Goal: Task Accomplishment & Management: Manage account settings

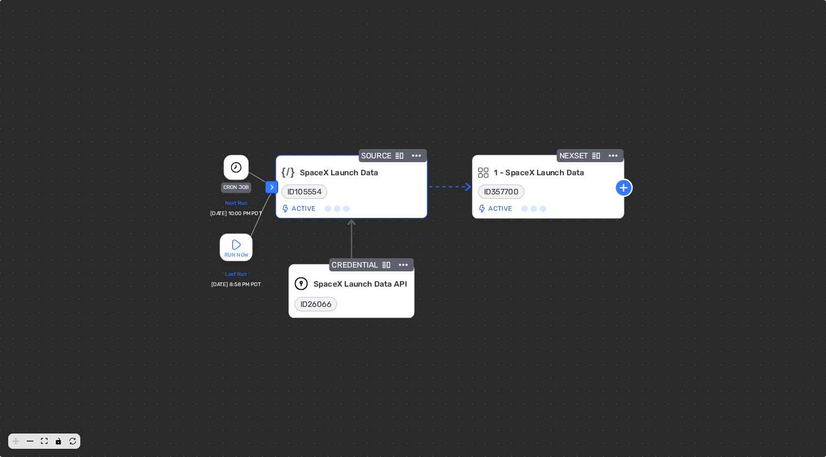
click at [397, 157] on icon "Details" at bounding box center [399, 156] width 8 height 6
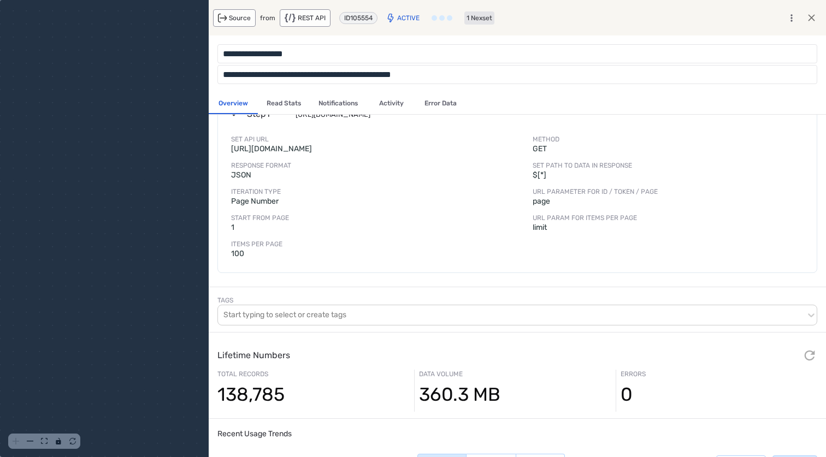
scroll to position [142, 0]
click at [172, 322] on div "card-detail-view-wrapper" at bounding box center [413, 228] width 826 height 457
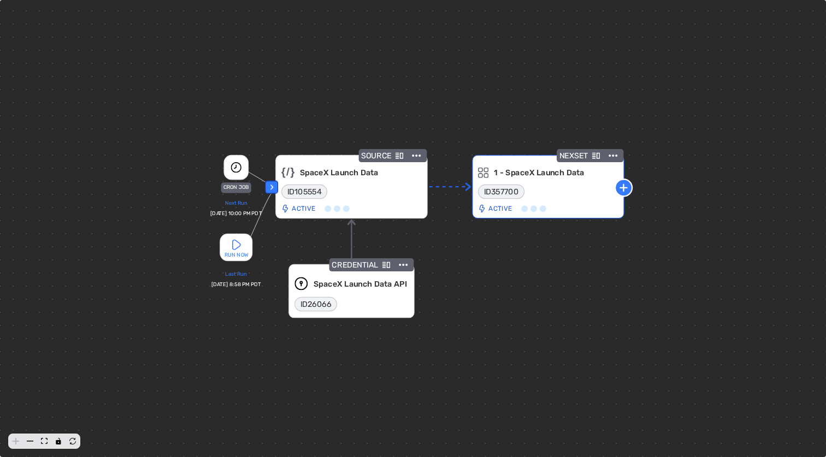
click at [598, 155] on icon "Details" at bounding box center [596, 156] width 8 height 8
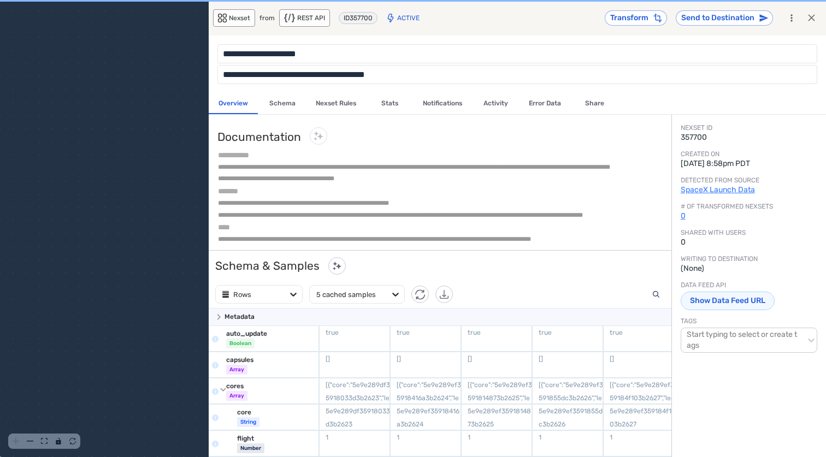
scroll to position [306, 462]
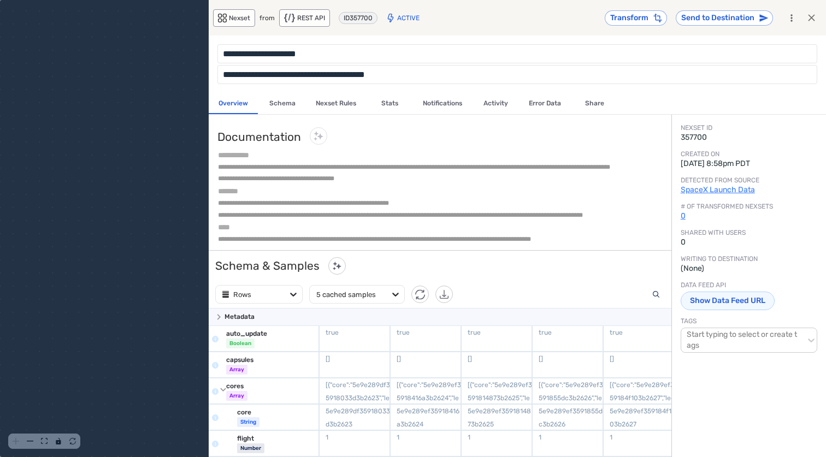
click at [336, 106] on button "Nexset Rules" at bounding box center [336, 103] width 58 height 21
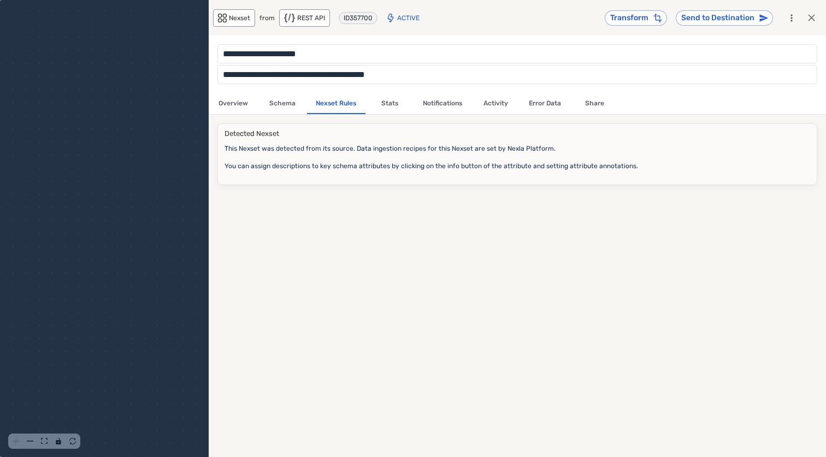
click at [287, 104] on button "Schema" at bounding box center [282, 103] width 49 height 21
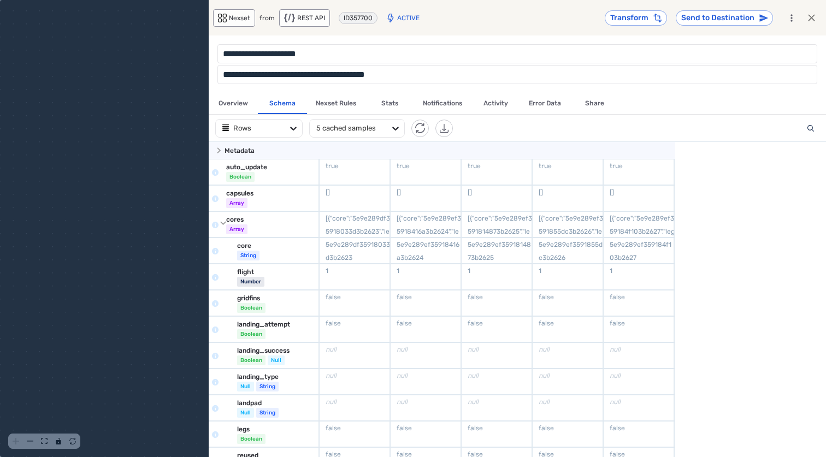
scroll to position [315, 617]
click at [402, 103] on button "Stats" at bounding box center [389, 103] width 49 height 21
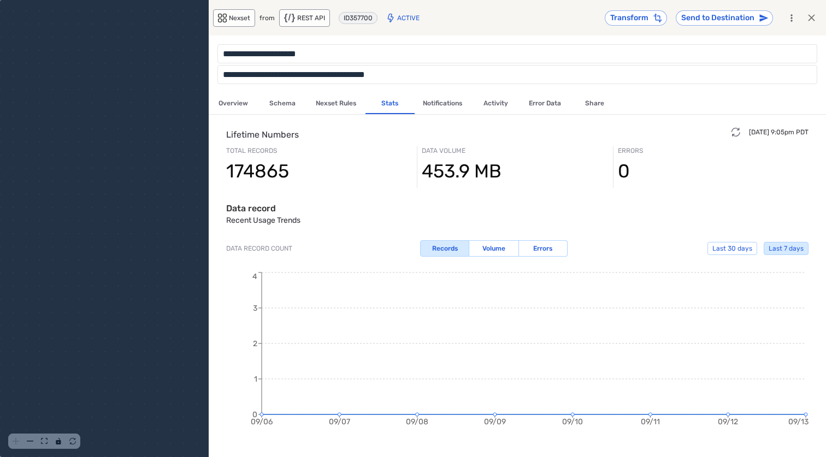
click at [123, 275] on div "card-detail-view-wrapper" at bounding box center [413, 228] width 826 height 457
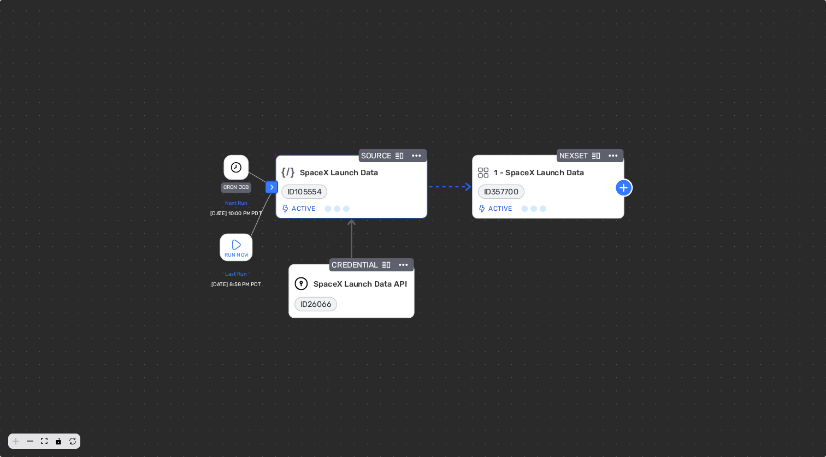
click at [419, 156] on icon "menu-actions-container" at bounding box center [416, 156] width 9 height 2
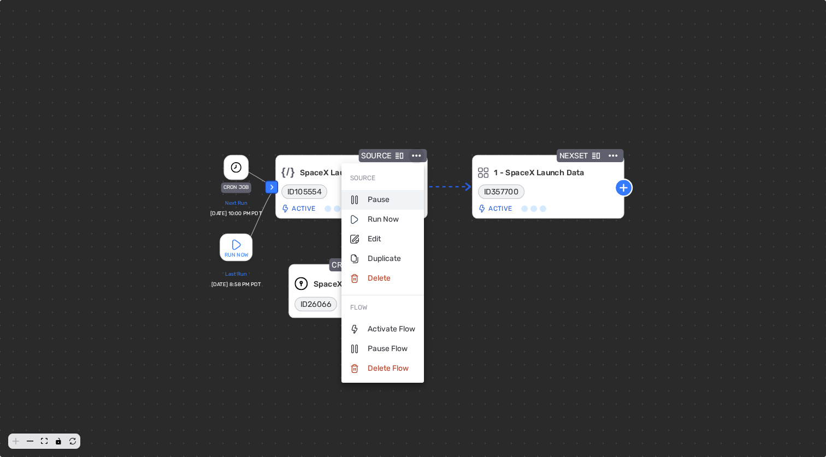
click at [383, 203] on p "Pause" at bounding box center [369, 199] width 39 height 11
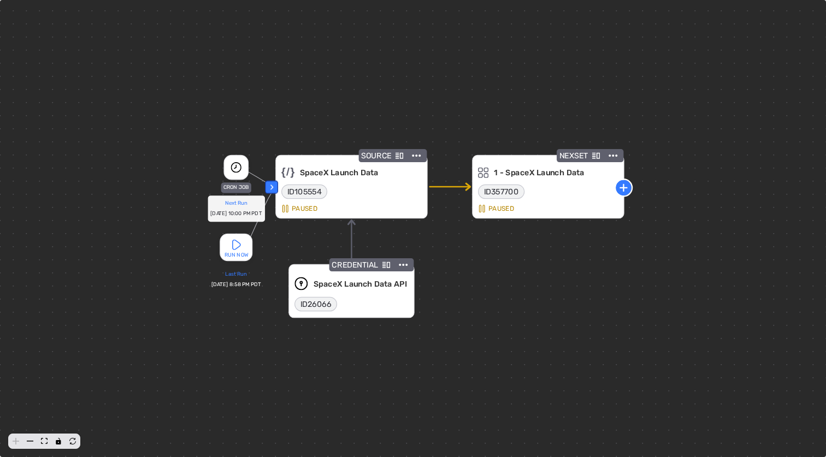
click at [238, 212] on div "Fri, Sep 12, 10:00 PM PDT" at bounding box center [236, 214] width 52 height 10
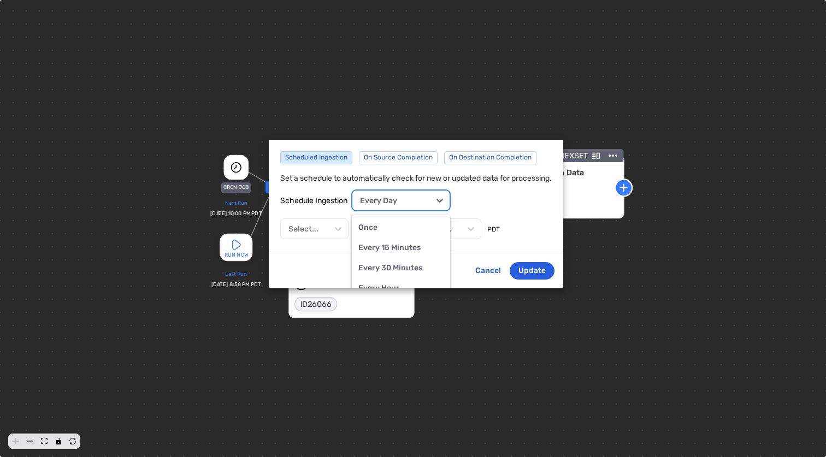
click at [426, 199] on div "Every Day" at bounding box center [391, 201] width 78 height 16
click at [409, 225] on div "Once" at bounding box center [400, 227] width 85 height 11
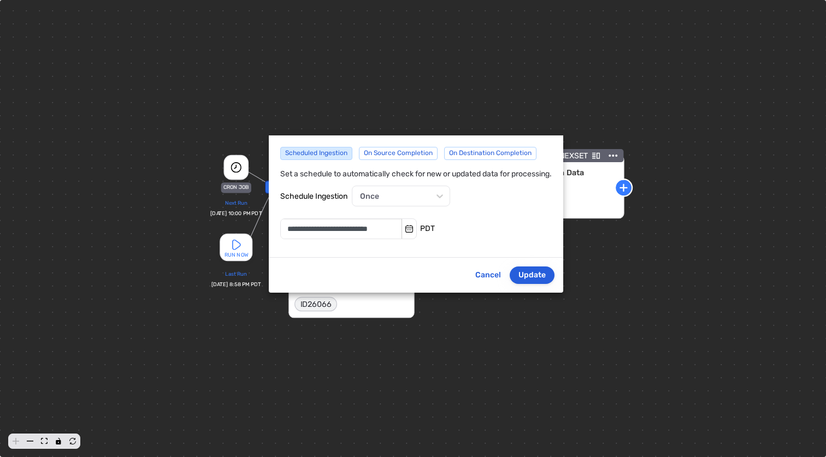
click at [541, 276] on button "Update" at bounding box center [532, 275] width 45 height 17
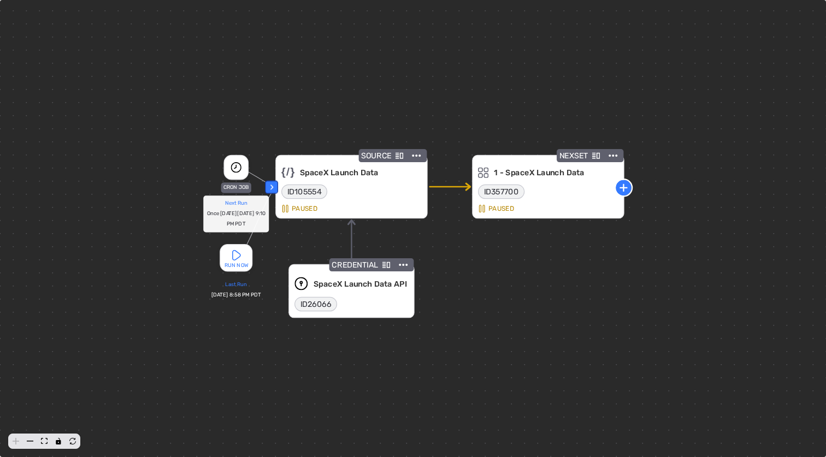
click at [243, 220] on div "Once [DATE][DATE] 9:10 PM PDT" at bounding box center [236, 219] width 60 height 21
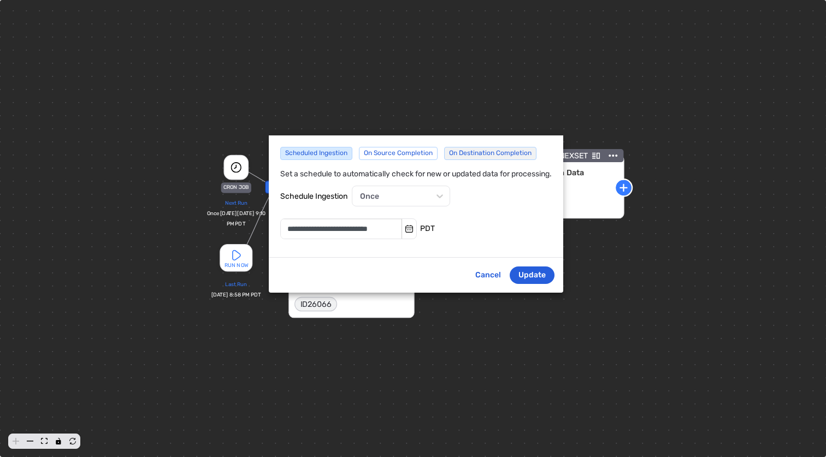
click at [479, 151] on span "On Destination Completion" at bounding box center [490, 153] width 91 height 16
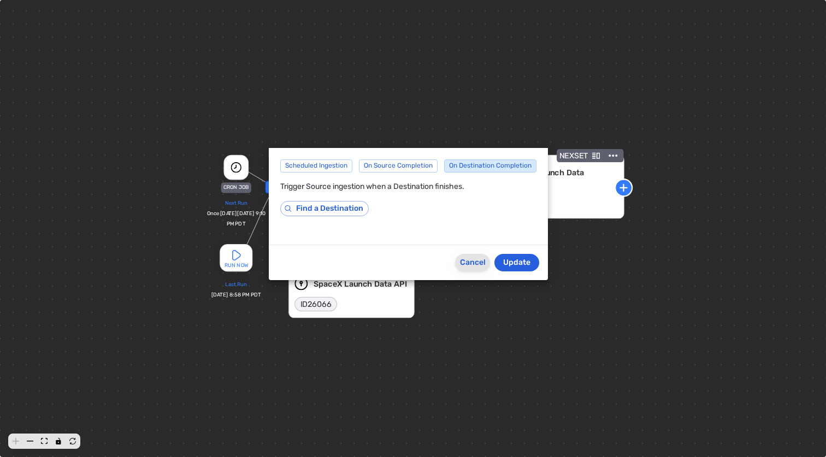
click at [473, 260] on button "Cancel" at bounding box center [472, 262] width 35 height 17
